Goal: Information Seeking & Learning: Learn about a topic

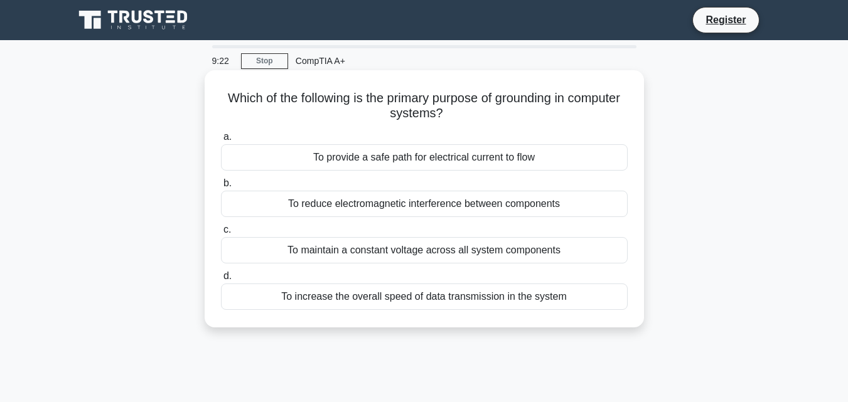
click at [282, 158] on div "To provide a safe path for electrical current to flow" at bounding box center [424, 157] width 407 height 26
click at [221, 141] on input "a. To provide a safe path for electrical current to flow" at bounding box center [221, 137] width 0 height 8
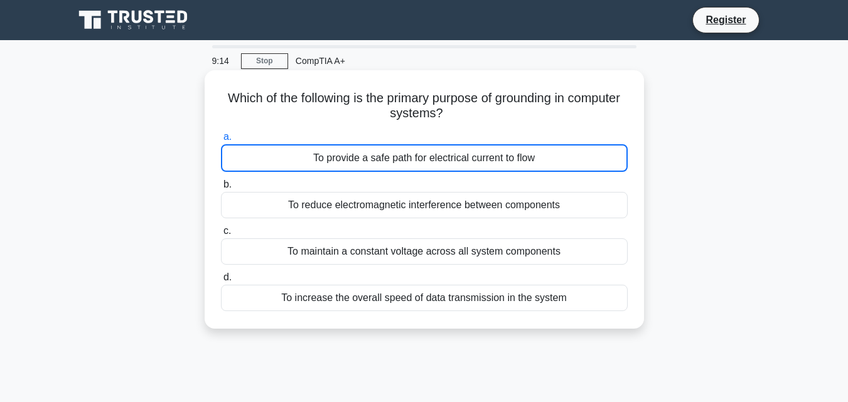
click at [284, 157] on div "To provide a safe path for electrical current to flow" at bounding box center [424, 158] width 407 height 28
click at [221, 141] on input "a. To provide a safe path for electrical current to flow" at bounding box center [221, 137] width 0 height 8
click at [368, 148] on div "To provide a safe path for electrical current to flow" at bounding box center [424, 158] width 407 height 28
click at [221, 141] on input "a. To provide a safe path for electrical current to flow" at bounding box center [221, 137] width 0 height 8
click at [368, 148] on div "To provide a safe path for electrical current to flow" at bounding box center [424, 158] width 407 height 28
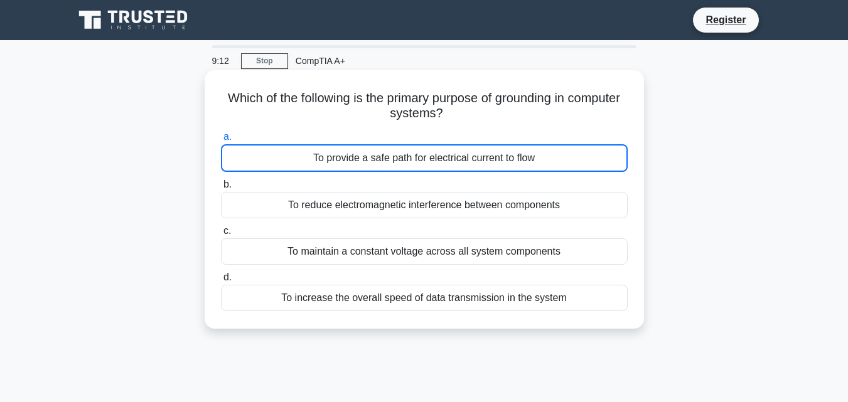
click at [221, 141] on input "a. To provide a safe path for electrical current to flow" at bounding box center [221, 137] width 0 height 8
click at [279, 152] on div "To provide a safe path for electrical current to flow" at bounding box center [424, 158] width 407 height 28
click at [221, 141] on input "a. To provide a safe path for electrical current to flow" at bounding box center [221, 137] width 0 height 8
click at [227, 137] on span "a." at bounding box center [228, 136] width 8 height 11
click at [221, 137] on input "a. To provide a safe path for electrical current to flow" at bounding box center [221, 137] width 0 height 8
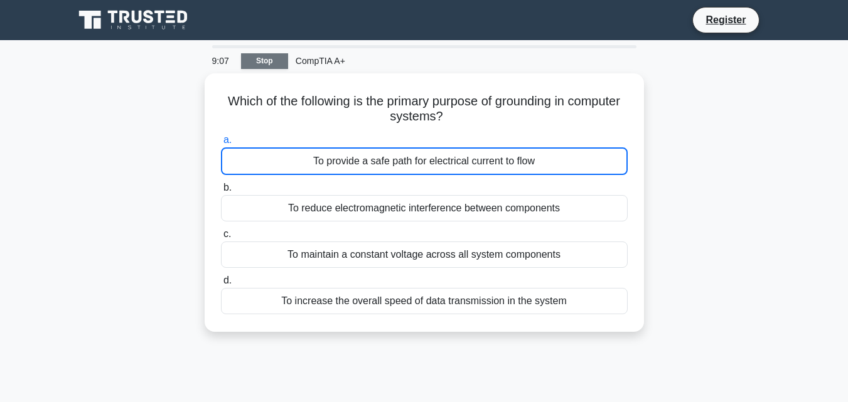
click at [269, 55] on link "Stop" at bounding box center [264, 61] width 47 height 16
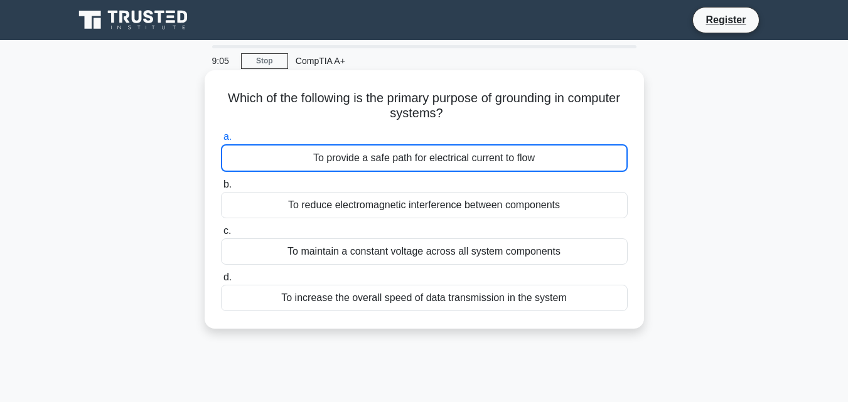
click at [349, 157] on div "To provide a safe path for electrical current to flow" at bounding box center [424, 158] width 407 height 28
click at [221, 141] on input "a. To provide a safe path for electrical current to flow" at bounding box center [221, 137] width 0 height 8
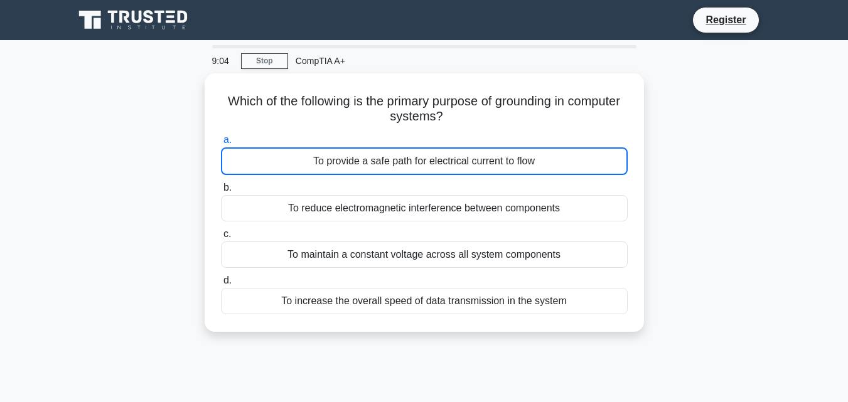
click at [320, 62] on div "CompTIA A+" at bounding box center [374, 60] width 173 height 25
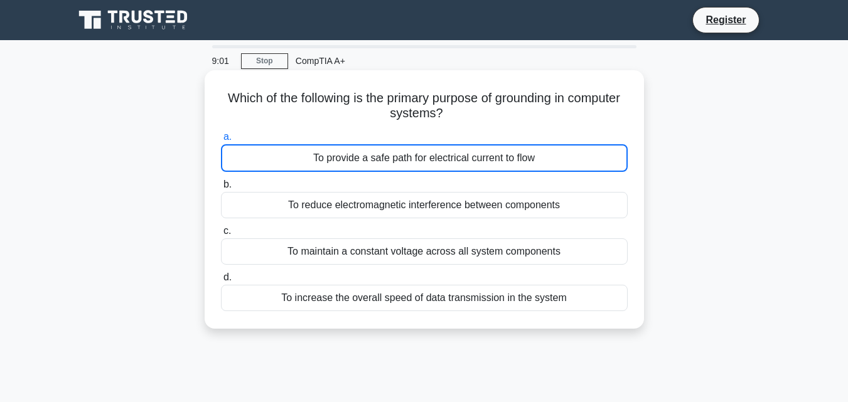
click at [398, 158] on div "To provide a safe path for electrical current to flow" at bounding box center [424, 158] width 407 height 28
click at [221, 141] on input "a. To provide a safe path for electrical current to flow" at bounding box center [221, 137] width 0 height 8
click at [398, 158] on div "To provide a safe path for electrical current to flow" at bounding box center [424, 158] width 407 height 28
click at [221, 141] on input "a. To provide a safe path for electrical current to flow" at bounding box center [221, 137] width 0 height 8
click at [332, 145] on div "To provide a safe path for electrical current to flow" at bounding box center [424, 158] width 407 height 28
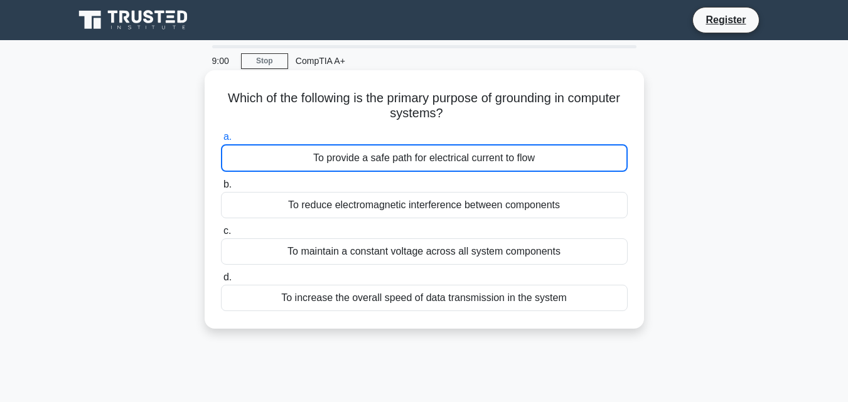
click at [221, 141] on input "a. To provide a safe path for electrical current to flow" at bounding box center [221, 137] width 0 height 8
click at [230, 146] on div "To provide a safe path for electrical current to flow" at bounding box center [424, 158] width 407 height 28
click at [221, 141] on input "a. To provide a safe path for electrical current to flow" at bounding box center [221, 137] width 0 height 8
